Goal: Feedback & Contribution: Leave review/rating

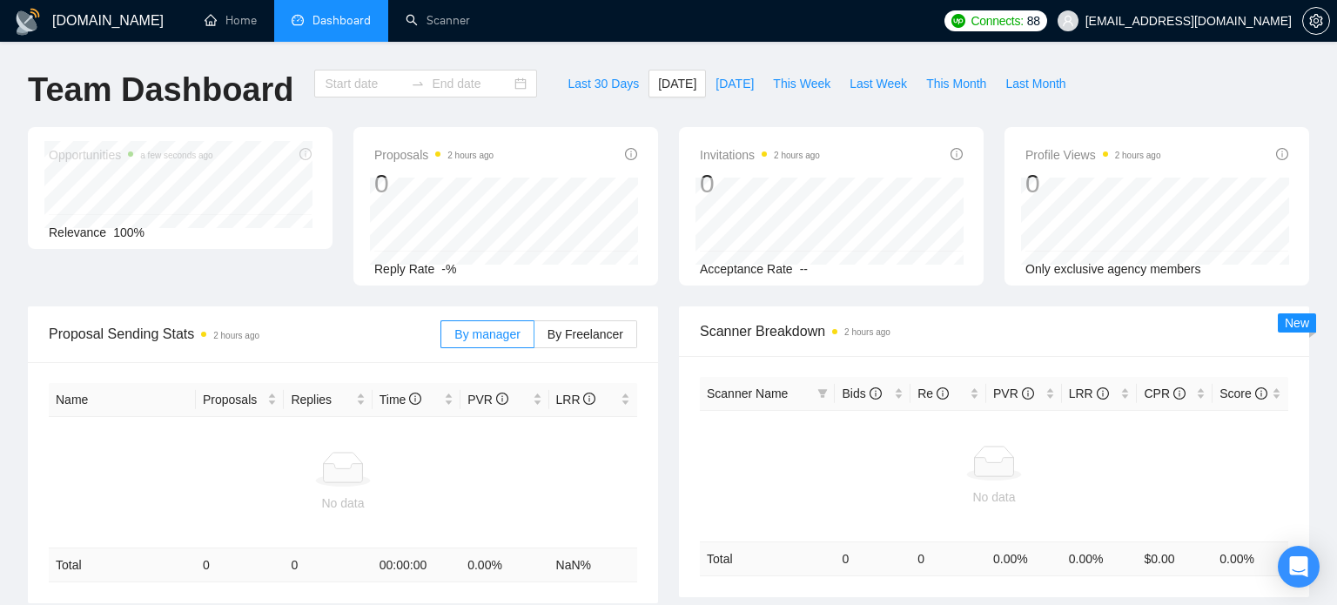
type input "[DATE]"
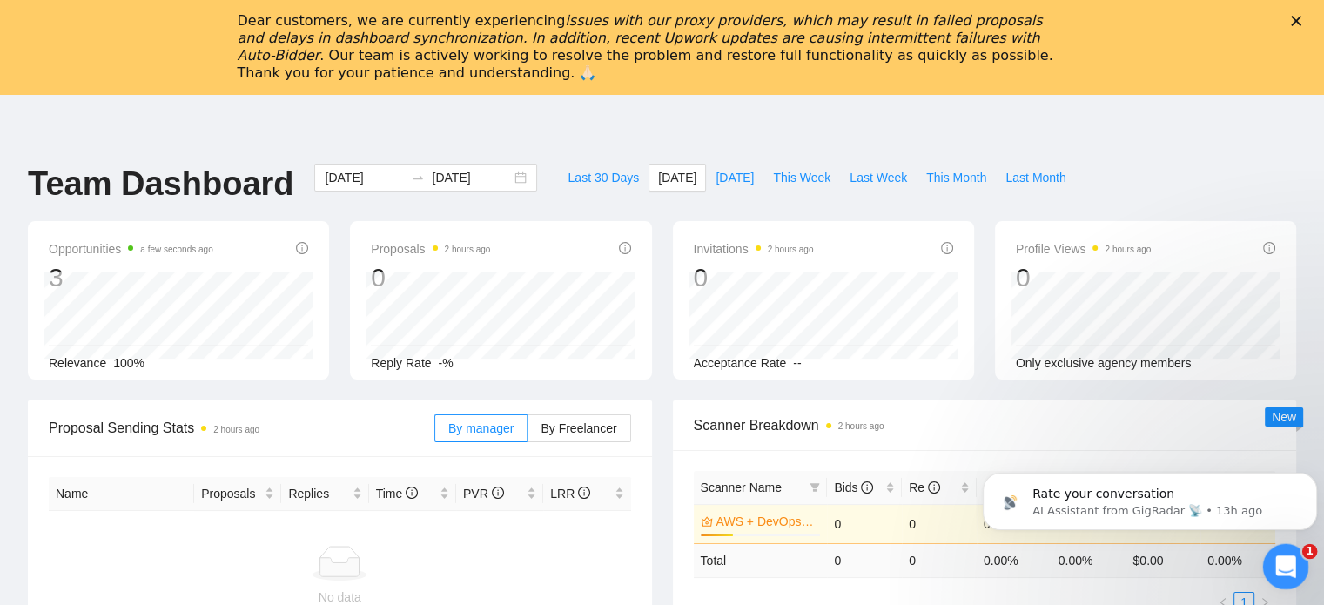
click at [1276, 559] on icon "Open Intercom Messenger" at bounding box center [1283, 564] width 29 height 29
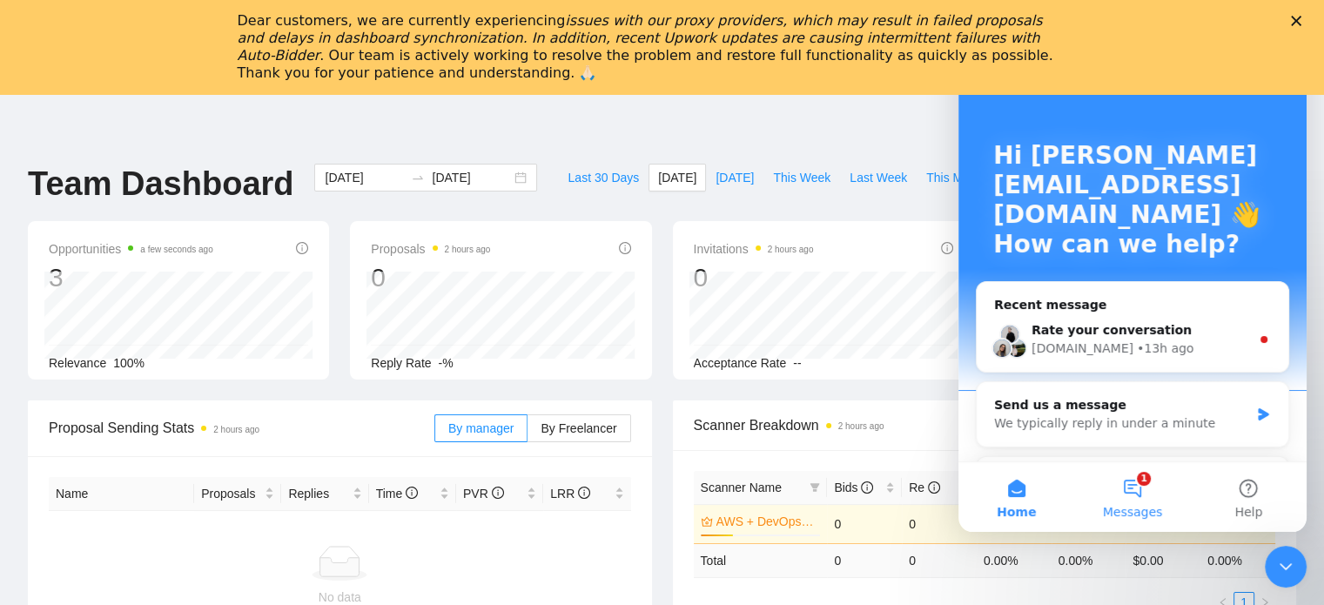
click at [1142, 499] on button "1 Messages" at bounding box center [1132, 497] width 116 height 70
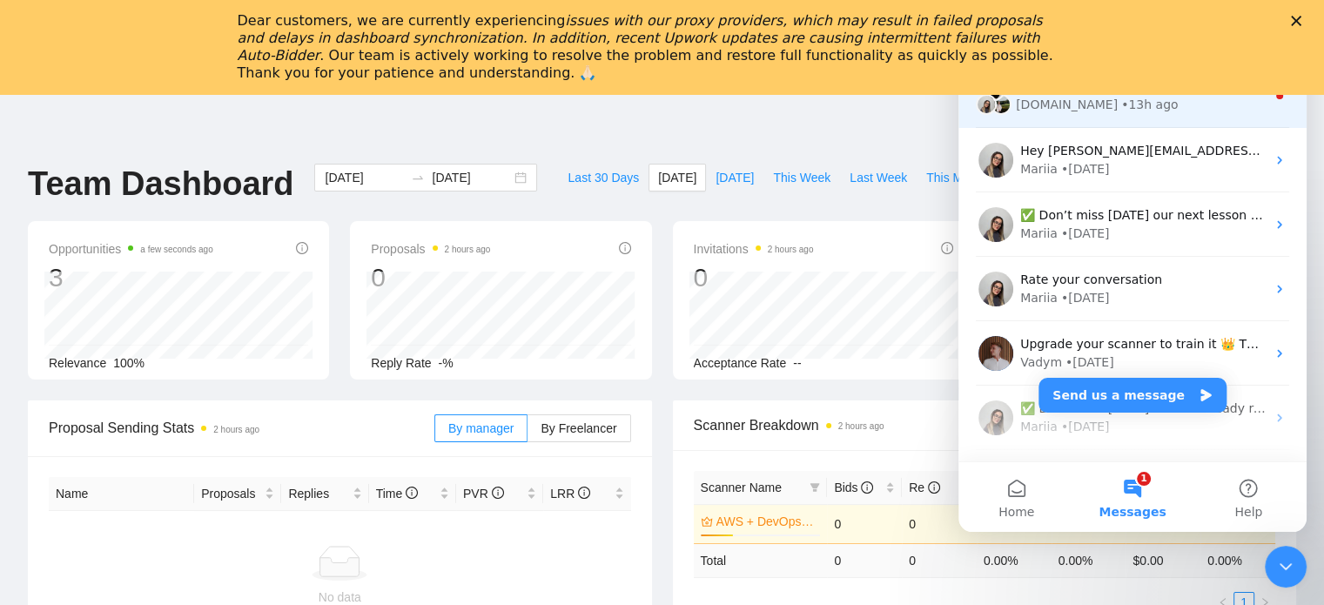
click at [1153, 114] on div "Rate your conversation GigRadar.io • 13h ago" at bounding box center [1132, 96] width 348 height 64
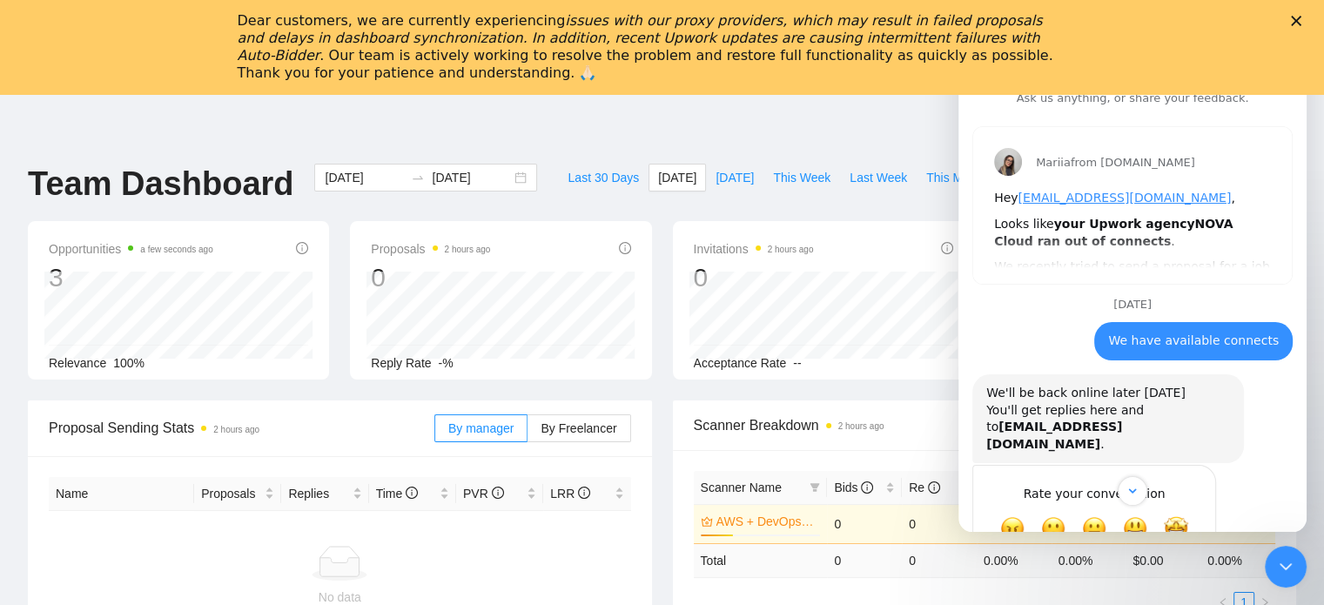
click at [1308, 24] on div "Close" at bounding box center [1299, 21] width 17 height 10
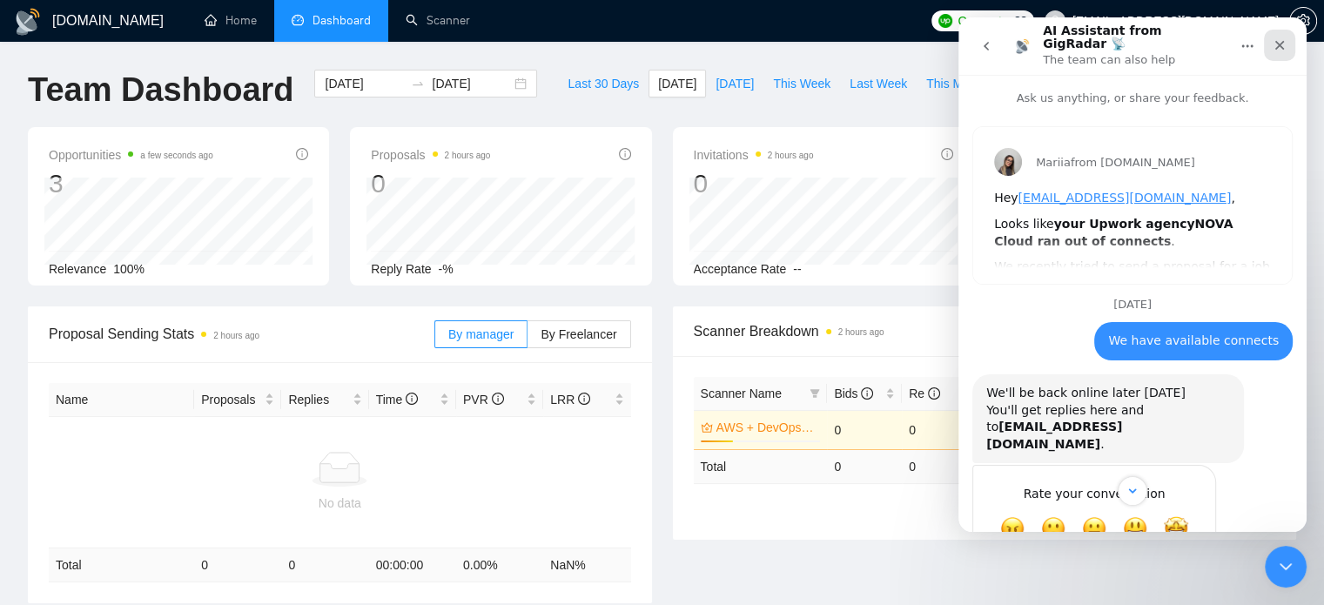
click at [1280, 41] on icon "Close" at bounding box center [1280, 46] width 10 height 10
